Goal: Task Accomplishment & Management: Use online tool/utility

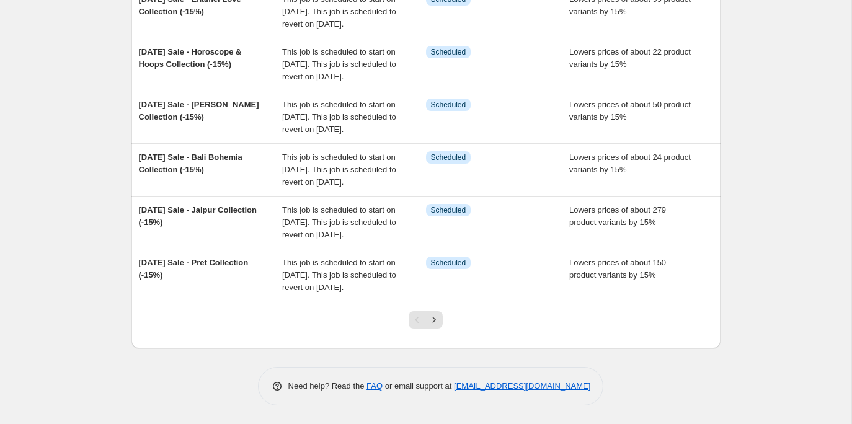
scroll to position [455, 0]
click at [441, 325] on button "Next" at bounding box center [433, 319] width 17 height 17
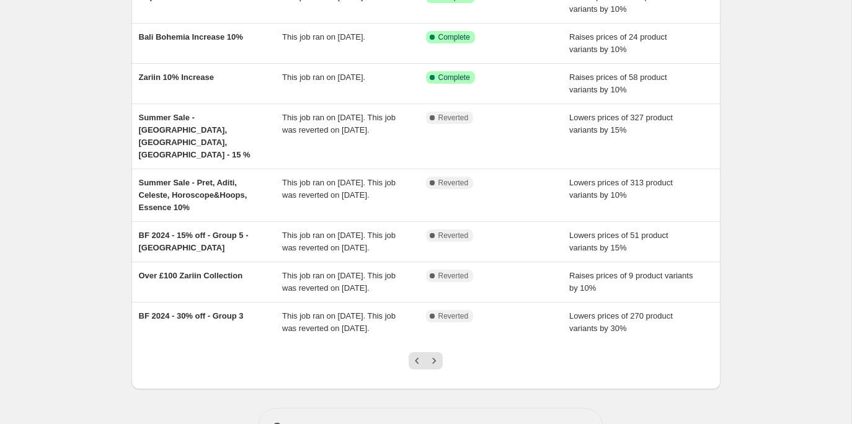
scroll to position [0, 0]
